Goal: Information Seeking & Learning: Learn about a topic

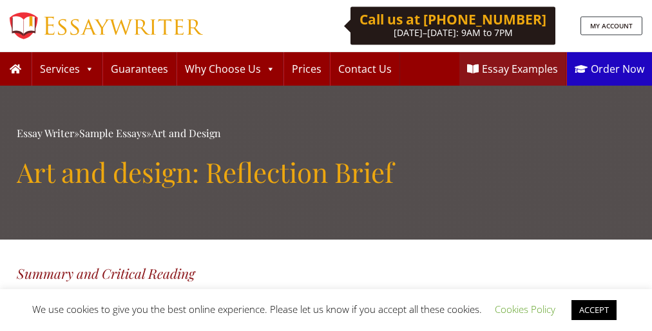
click at [326, 310] on span "We use cookies to give you the best online experience. Please let us know if yo…" at bounding box center [325, 309] width 587 height 13
click at [596, 310] on link "ACCEPT" at bounding box center [593, 310] width 45 height 20
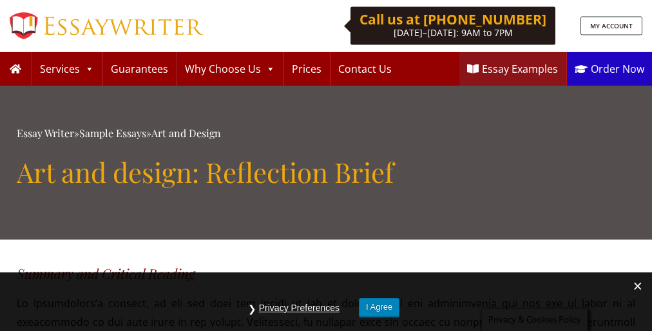
click at [326, 165] on h1 "Art and design: Reflection Brief" at bounding box center [326, 172] width 618 height 32
click at [379, 307] on button "I Agree" at bounding box center [379, 307] width 41 height 19
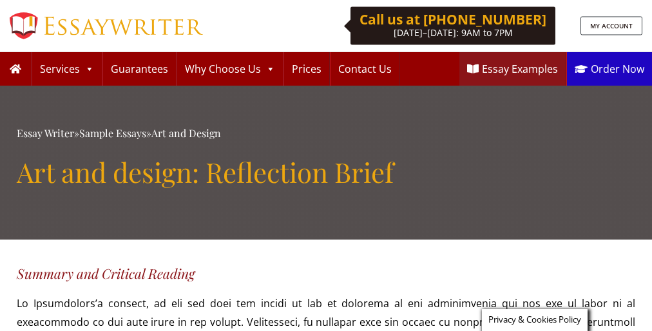
click at [326, 165] on h1 "Art and design: Reflection Brief" at bounding box center [326, 172] width 618 height 32
